Goal: Transaction & Acquisition: Book appointment/travel/reservation

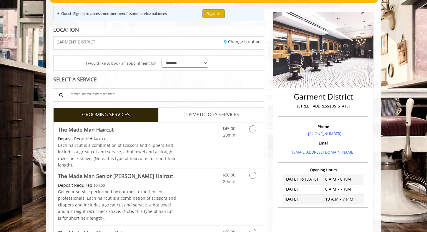
scroll to position [86, 0]
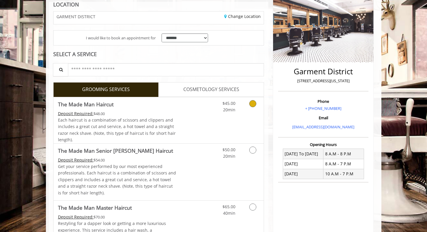
click at [254, 106] on icon "Grooming services" at bounding box center [252, 103] width 7 height 7
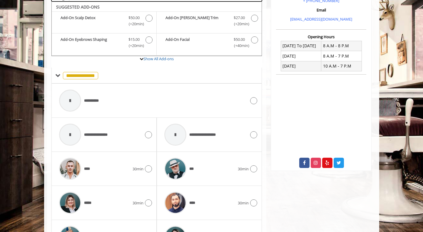
scroll to position [196, 0]
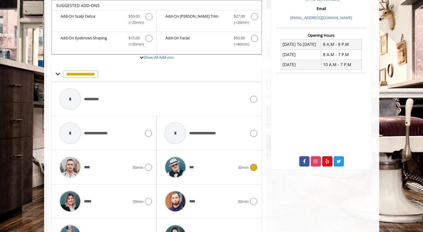
click at [252, 167] on icon at bounding box center [253, 167] width 7 height 7
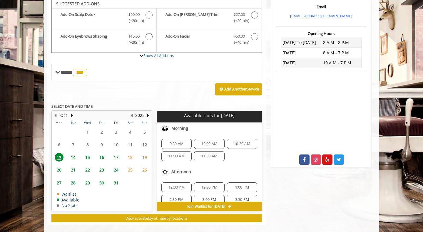
scroll to position [196, 0]
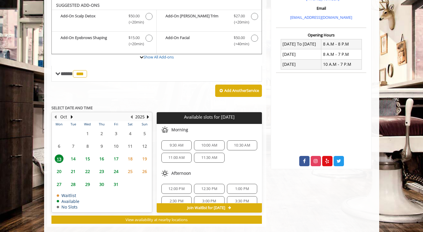
click at [102, 158] on span "16" at bounding box center [101, 159] width 9 height 9
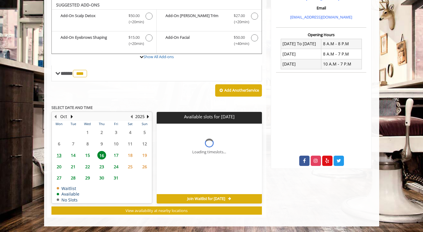
scroll to position [205, 0]
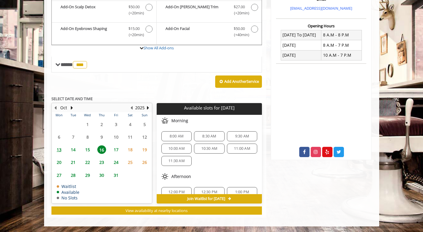
click at [174, 135] on span "8:00 AM" at bounding box center [177, 136] width 14 height 5
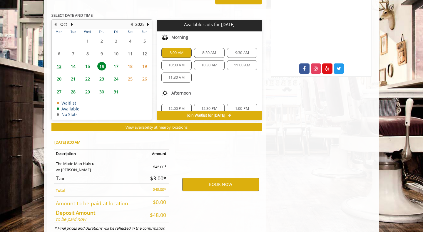
scroll to position [312, 0]
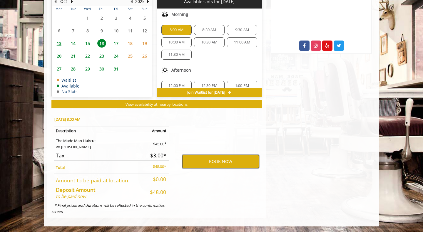
click at [201, 157] on button "BOOK NOW" at bounding box center [220, 162] width 77 height 14
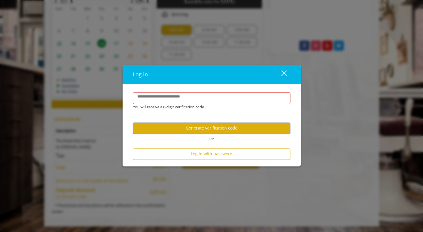
click at [191, 104] on div "You will receive a 6-digit verification code." at bounding box center [207, 107] width 158 height 6
click at [188, 99] on label "**********" at bounding box center [165, 97] width 62 height 6
click at [188, 99] on input "**********" at bounding box center [212, 98] width 158 height 12
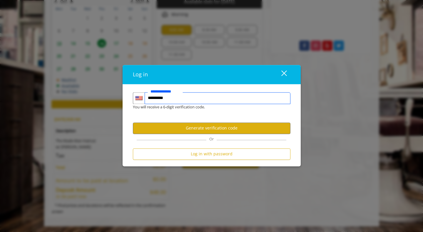
type input "**********"
click at [285, 71] on div "close" at bounding box center [281, 74] width 12 height 9
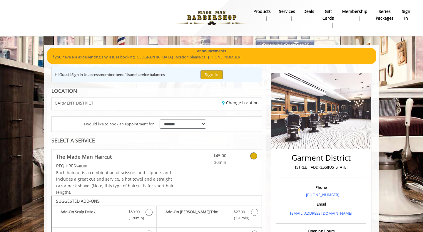
click at [403, 14] on b "sign in" at bounding box center [406, 14] width 9 height 13
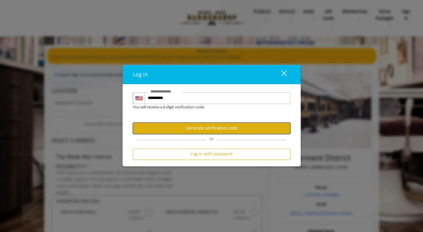
click at [208, 131] on button "Generate verification code" at bounding box center [212, 128] width 158 height 11
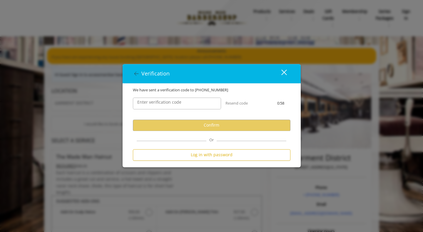
click at [194, 109] on div "Enter verification code" at bounding box center [176, 103] width 97 height 21
click at [181, 102] on label "Enter verification code" at bounding box center [159, 102] width 50 height 6
click at [181, 102] on input "Enter verification code" at bounding box center [177, 104] width 88 height 12
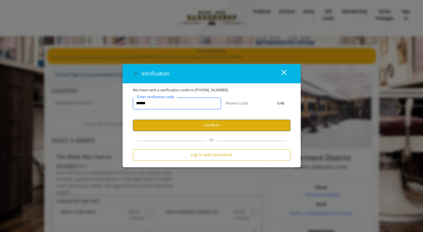
type input "******"
click at [195, 130] on button "Confirm" at bounding box center [212, 125] width 158 height 11
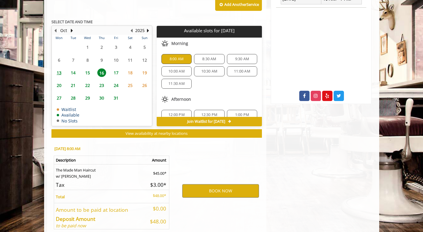
scroll to position [267, 0]
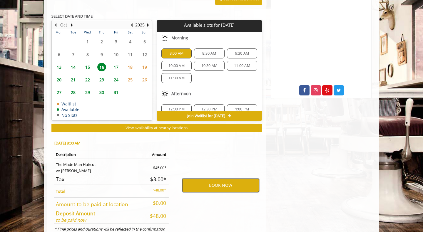
click at [201, 182] on button "BOOK NOW" at bounding box center [220, 186] width 77 height 14
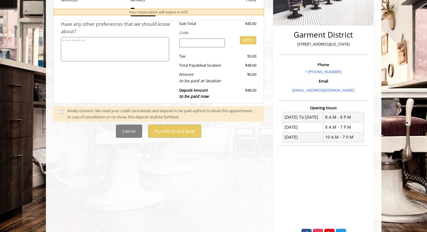
scroll to position [135, 0]
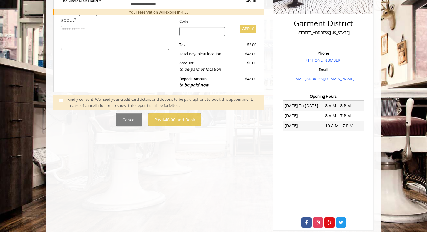
click at [91, 101] on div "Kindly consent: We need your credit card details and deposit to be paid upfront…" at bounding box center [162, 102] width 190 height 12
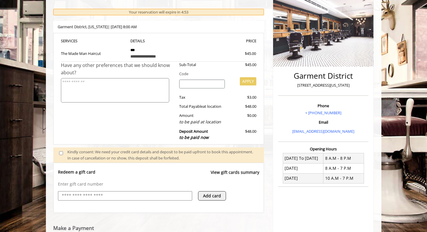
scroll to position [79, 0]
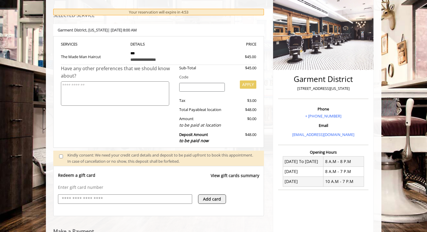
click at [204, 90] on input "search" at bounding box center [202, 87] width 46 height 9
type input "*"
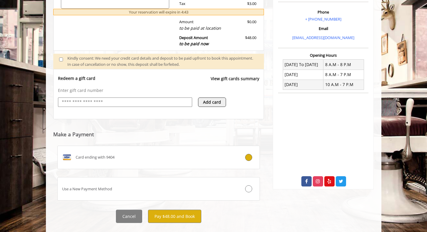
scroll to position [187, 0]
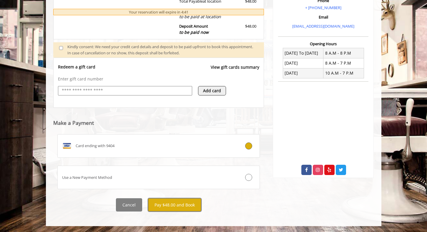
click at [176, 208] on button "Pay $48.00 and Book" at bounding box center [174, 204] width 53 height 13
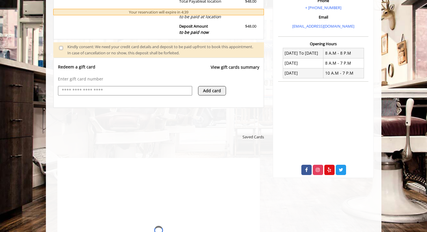
scroll to position [0, 0]
